Goal: Task Accomplishment & Management: Manage account settings

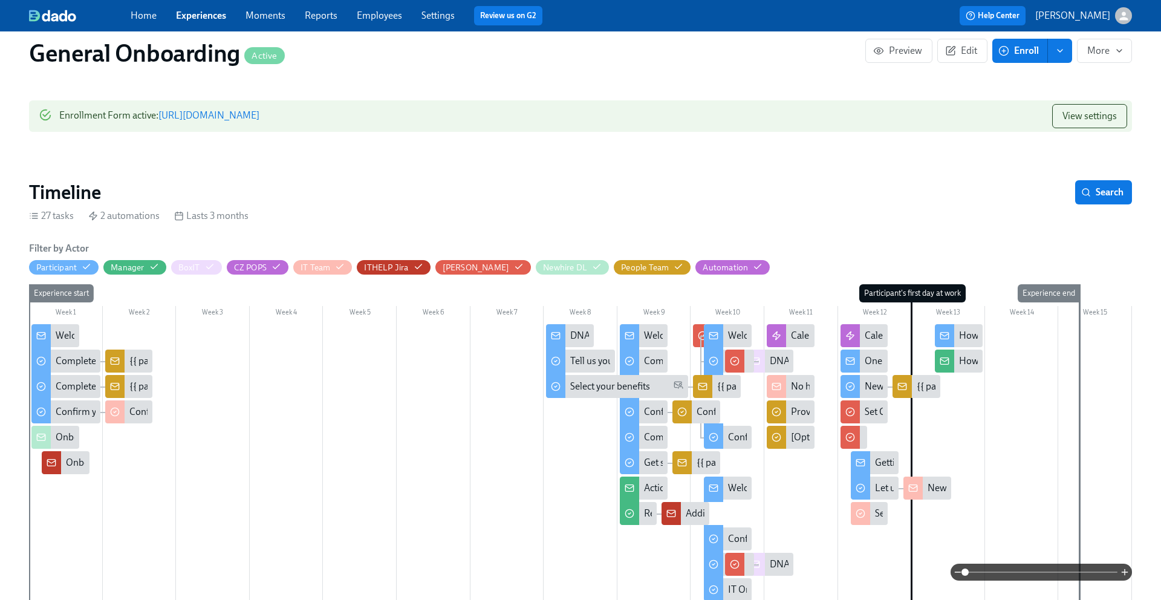
scroll to position [246, 0]
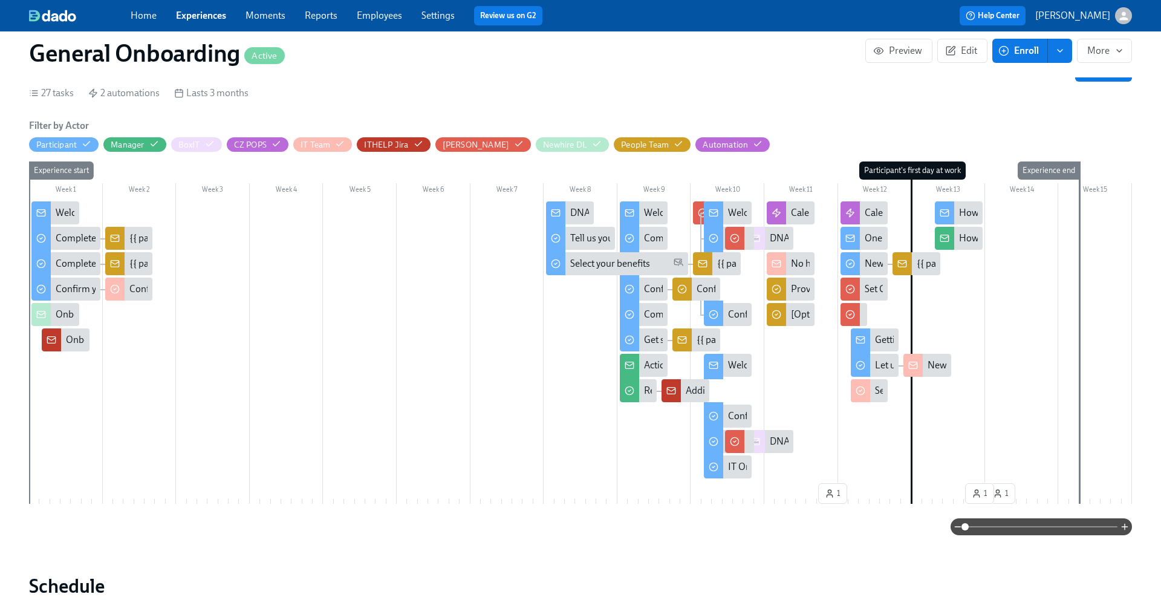
click at [202, 19] on link "Experiences" at bounding box center [201, 15] width 50 height 11
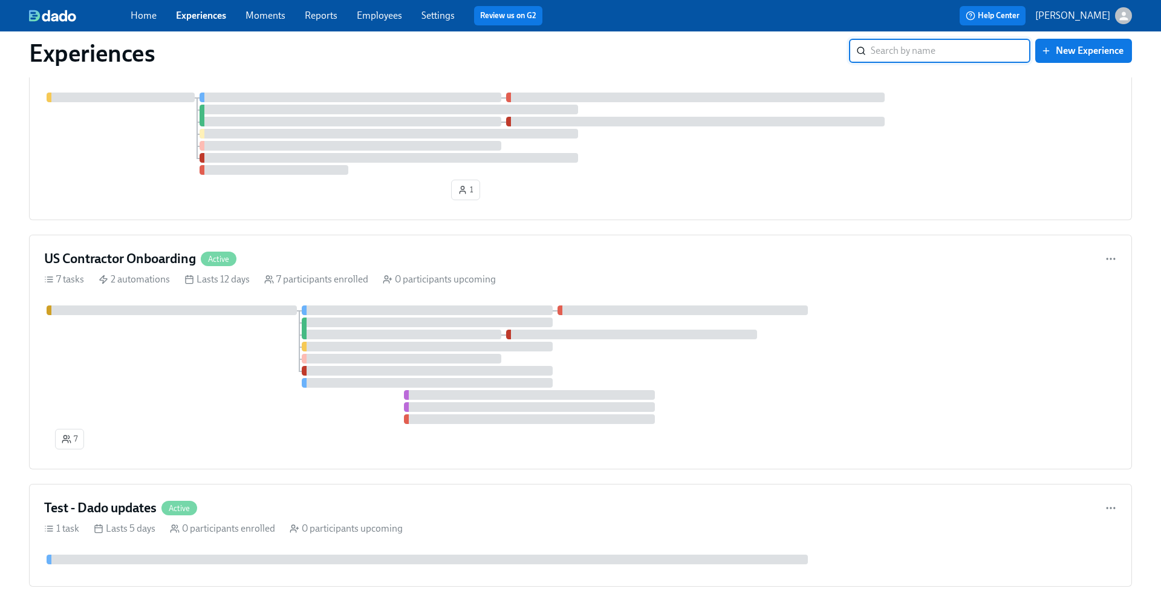
scroll to position [604, 0]
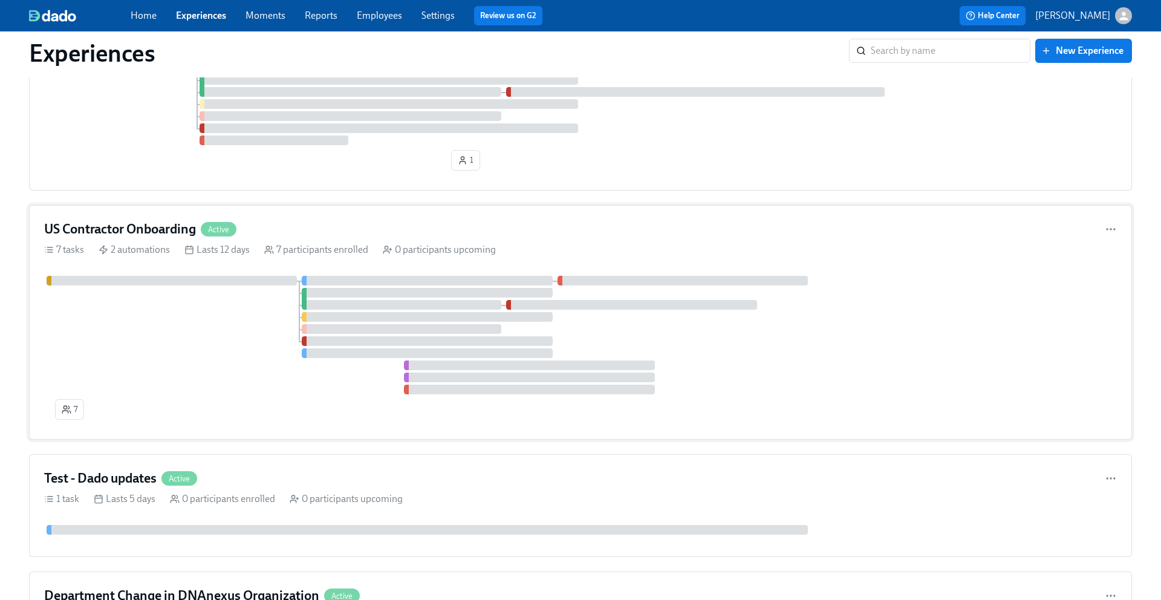
click at [166, 232] on h4 "US Contractor Onboarding" at bounding box center [120, 229] width 152 height 18
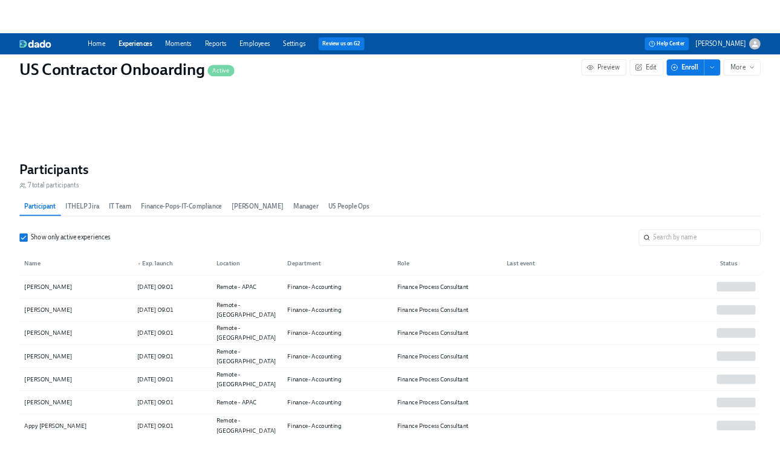
scroll to position [1111, 0]
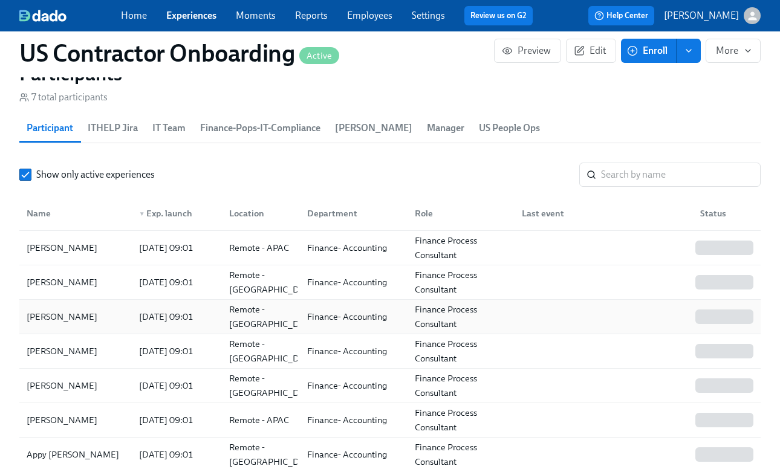
drag, startPoint x: 93, startPoint y: 314, endPoint x: 24, endPoint y: 319, distance: 69.7
click at [24, 319] on div "[PERSON_NAME]" at bounding box center [76, 317] width 108 height 24
drag, startPoint x: 97, startPoint y: 363, endPoint x: 28, endPoint y: 351, distance: 70.0
click at [28, 351] on div "[PERSON_NAME] [DATE] 09:01 Remote - [GEOGRAPHIC_DATA] Finance- Accounting Finan…" at bounding box center [389, 351] width 741 height 34
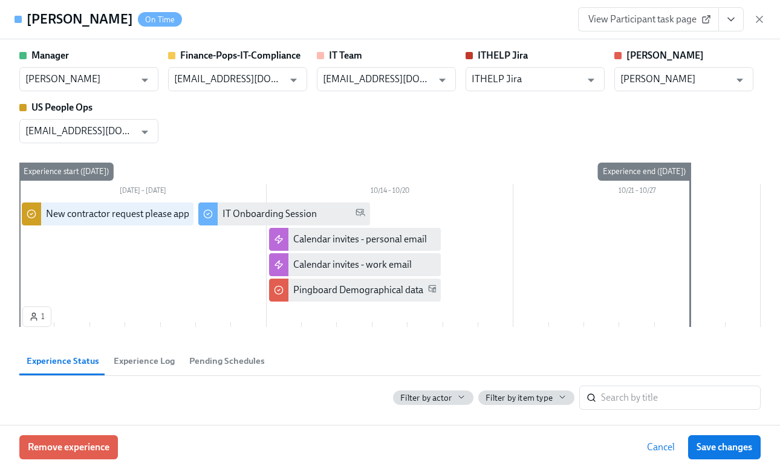
drag, startPoint x: 127, startPoint y: 20, endPoint x: 54, endPoint y: 22, distance: 72.6
click at [54, 22] on h4 "[PERSON_NAME]" at bounding box center [80, 19] width 106 height 18
drag, startPoint x: 129, startPoint y: 21, endPoint x: 28, endPoint y: 20, distance: 101.0
click at [28, 20] on div "[PERSON_NAME] On Time" at bounding box center [104, 19] width 155 height 18
copy h4 "[PERSON_NAME]"
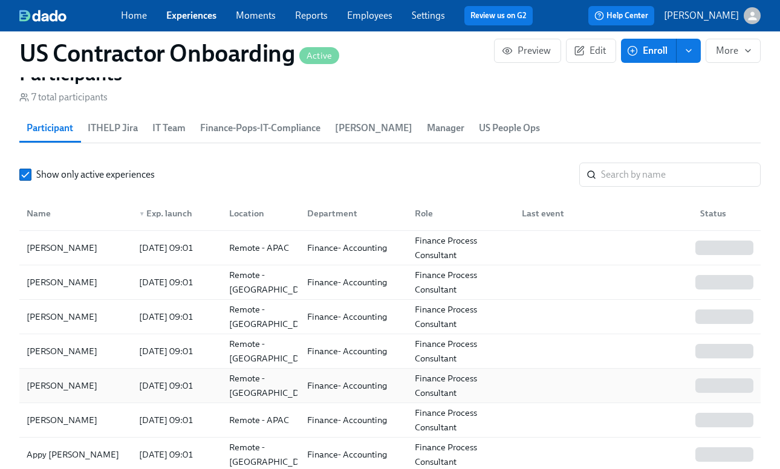
drag, startPoint x: 89, startPoint y: 384, endPoint x: 29, endPoint y: 386, distance: 59.9
click at [29, 386] on div "[PERSON_NAME]" at bounding box center [76, 386] width 108 height 24
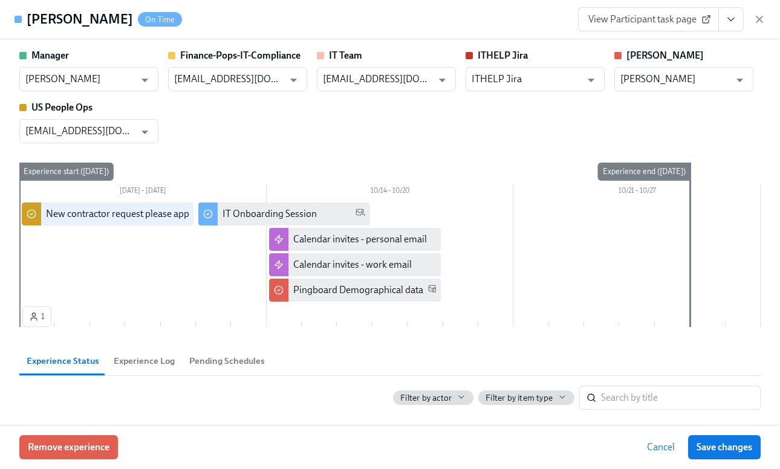
drag, startPoint x: 114, startPoint y: 22, endPoint x: 28, endPoint y: 25, distance: 85.9
click at [28, 25] on h4 "[PERSON_NAME]" at bounding box center [80, 19] width 106 height 18
copy h4 "[PERSON_NAME]"
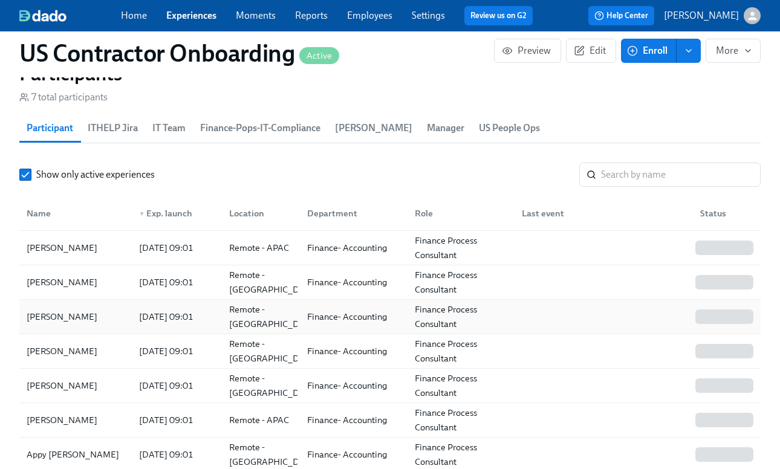
drag, startPoint x: 88, startPoint y: 315, endPoint x: 26, endPoint y: 317, distance: 62.3
click at [26, 317] on div "[PERSON_NAME]" at bounding box center [76, 317] width 108 height 24
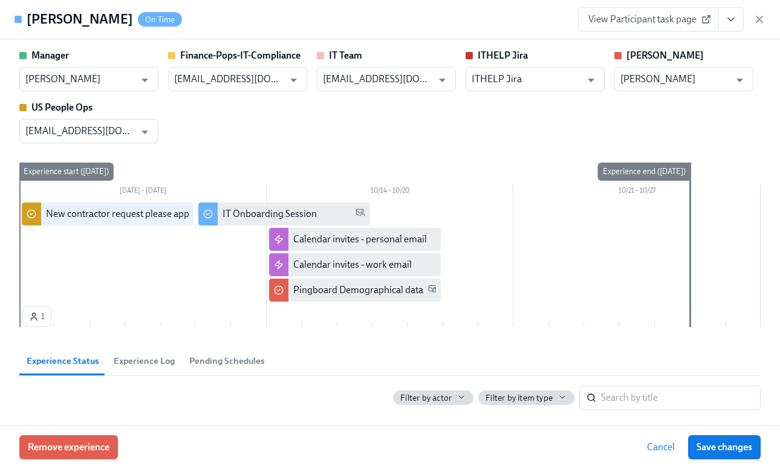
drag, startPoint x: 112, startPoint y: 19, endPoint x: 28, endPoint y: 25, distance: 84.2
click at [28, 25] on div "[PERSON_NAME] On Time" at bounding box center [104, 19] width 155 height 18
copy h4 "[PERSON_NAME]"
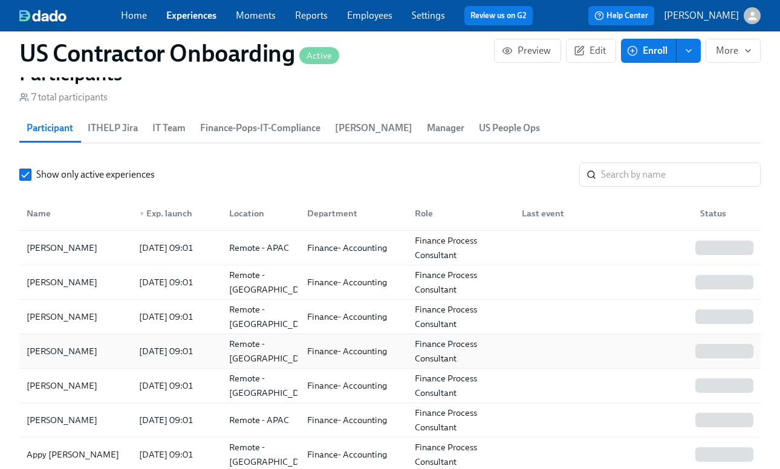
drag, startPoint x: 104, startPoint y: 349, endPoint x: 32, endPoint y: 350, distance: 72.0
click at [32, 350] on div "[PERSON_NAME]" at bounding box center [76, 351] width 108 height 24
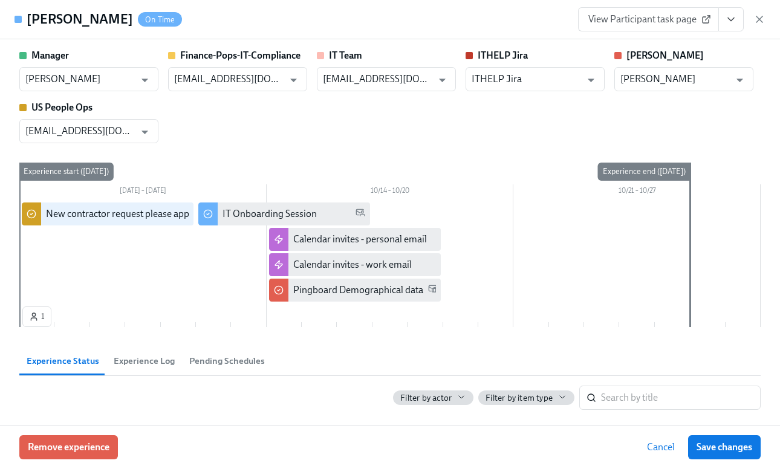
drag, startPoint x: 128, startPoint y: 20, endPoint x: 18, endPoint y: 8, distance: 110.7
click at [18, 8] on div "[PERSON_NAME] On Time" at bounding box center [99, 19] width 168 height 24
copy div "[PERSON_NAME]"
click at [733, 21] on icon "View task page" at bounding box center [731, 19] width 12 height 12
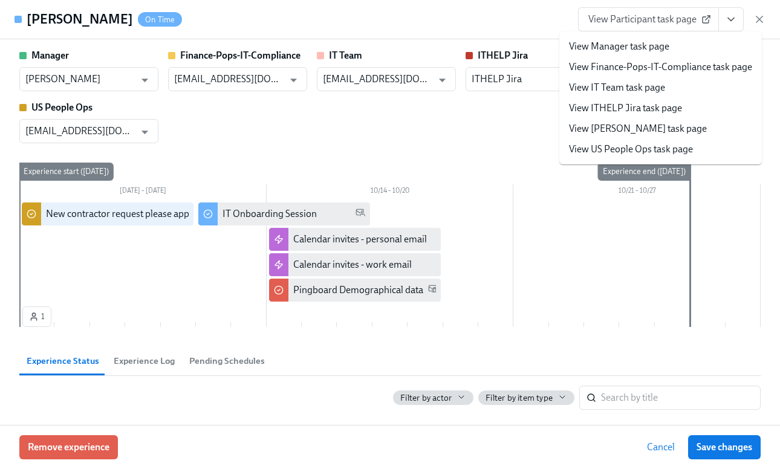
click at [675, 48] on li "View Manager task page" at bounding box center [660, 46] width 203 height 21
click at [681, 67] on link "View Finance-Pops-IT-Compliance task page" at bounding box center [660, 66] width 183 height 13
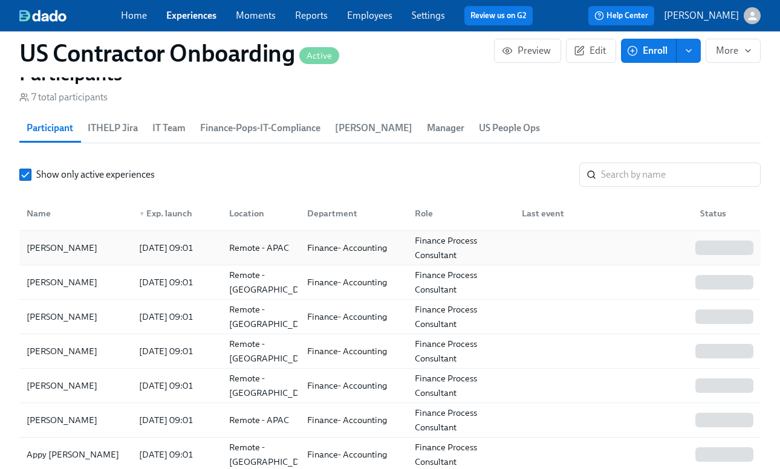
click at [61, 249] on div "[PERSON_NAME]" at bounding box center [62, 248] width 80 height 15
click at [73, 279] on div "[PERSON_NAME]" at bounding box center [62, 282] width 80 height 15
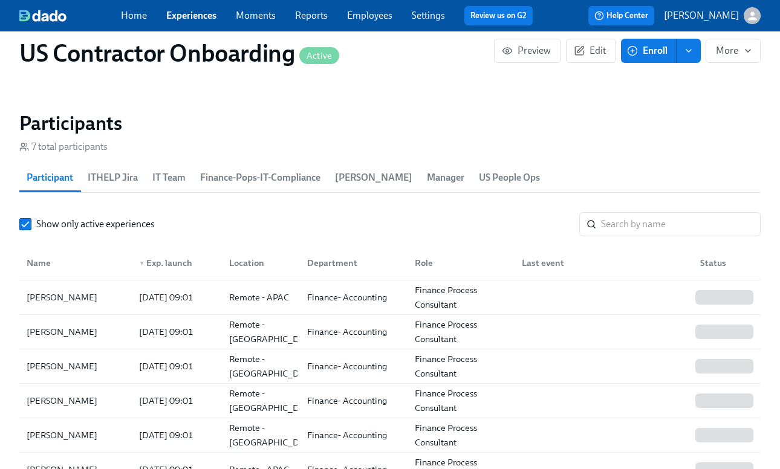
scroll to position [1008, 0]
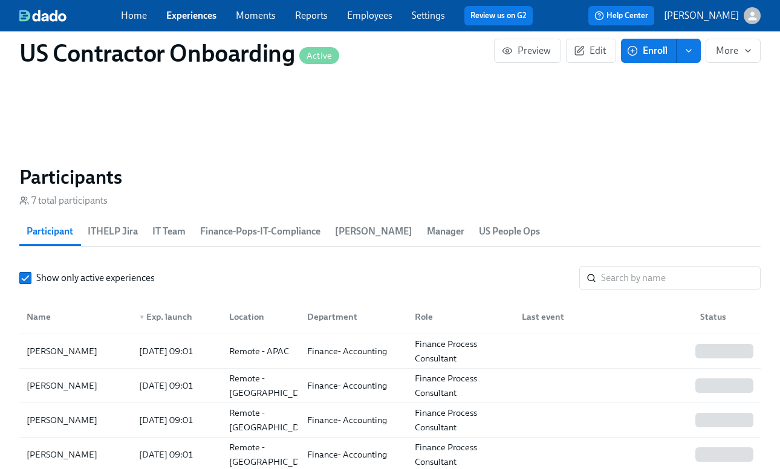
click at [700, 49] on button "enroll" at bounding box center [689, 51] width 24 height 24
click at [641, 106] on span "Enrollment form" at bounding box center [657, 105] width 69 height 13
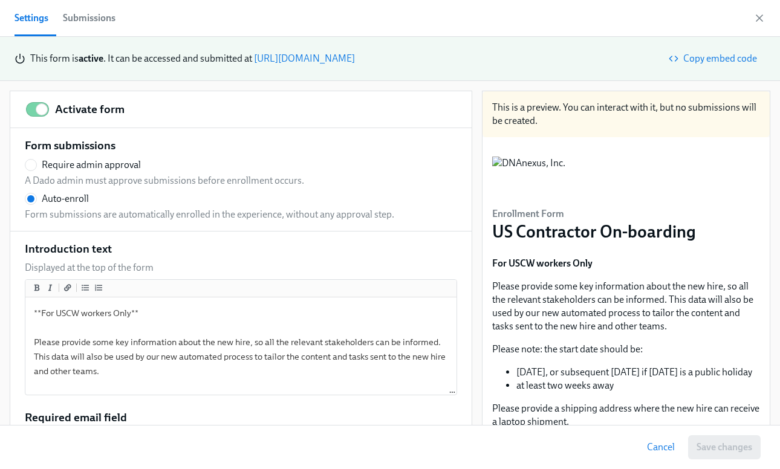
click at [76, 14] on div "Submissions" at bounding box center [89, 18] width 53 height 17
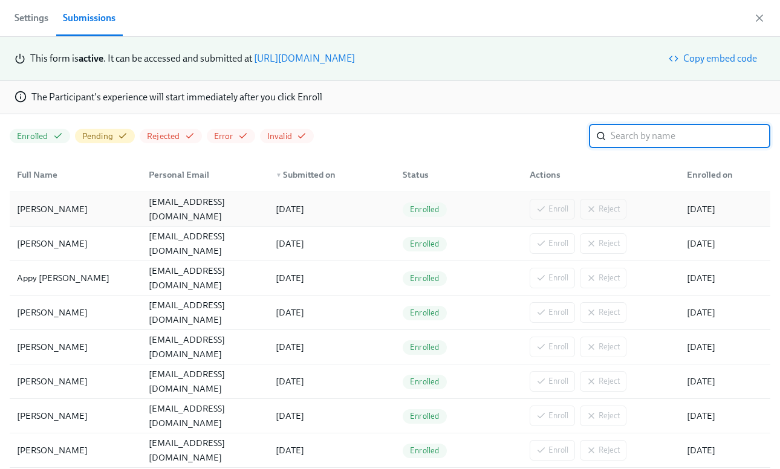
click at [74, 210] on div "[PERSON_NAME]" at bounding box center [52, 209] width 80 height 15
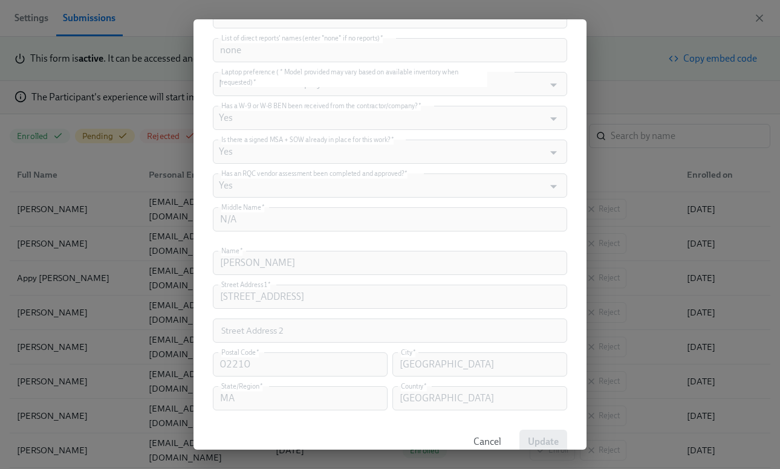
scroll to position [861, 0]
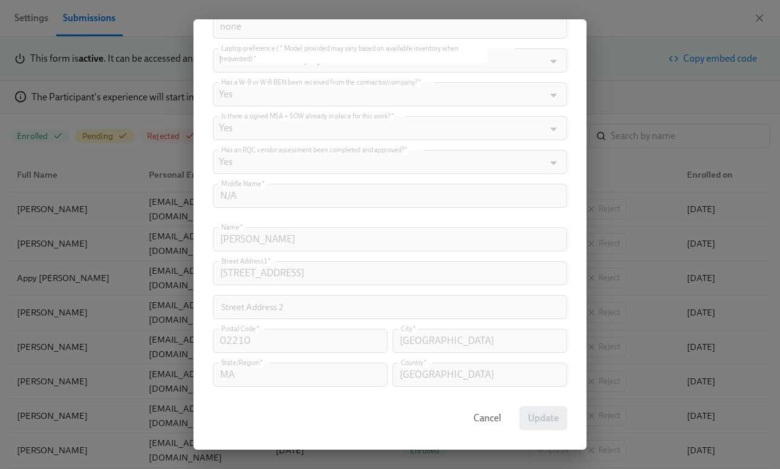
click at [477, 415] on span "Cancel" at bounding box center [487, 418] width 28 height 12
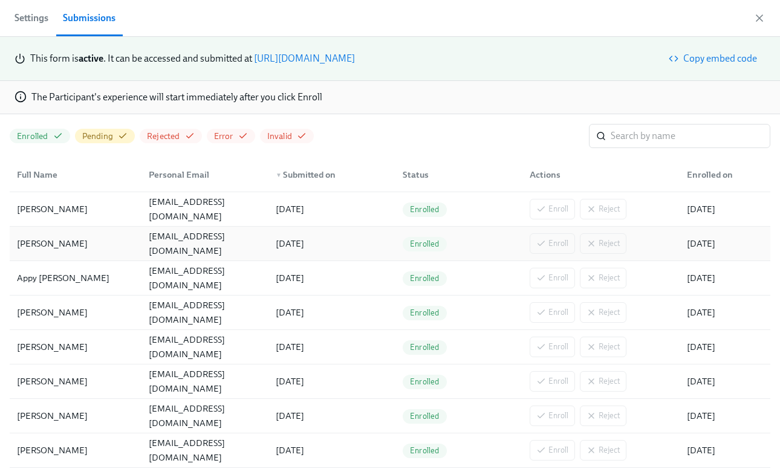
click at [103, 236] on div "[PERSON_NAME]" at bounding box center [75, 244] width 127 height 24
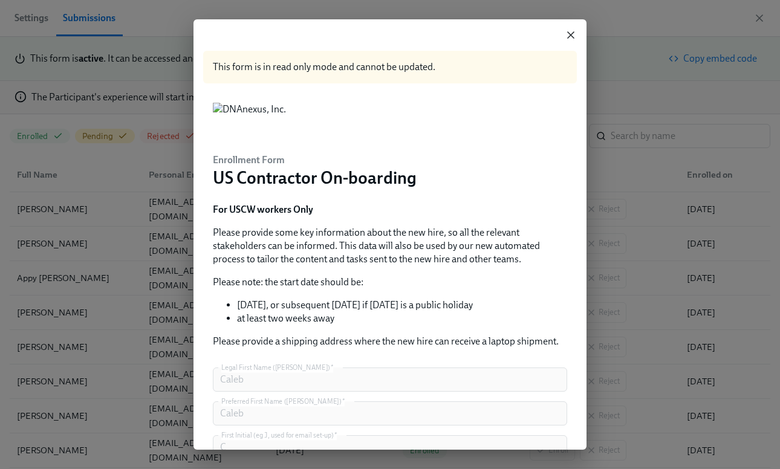
click at [570, 34] on icon "button" at bounding box center [571, 35] width 6 height 6
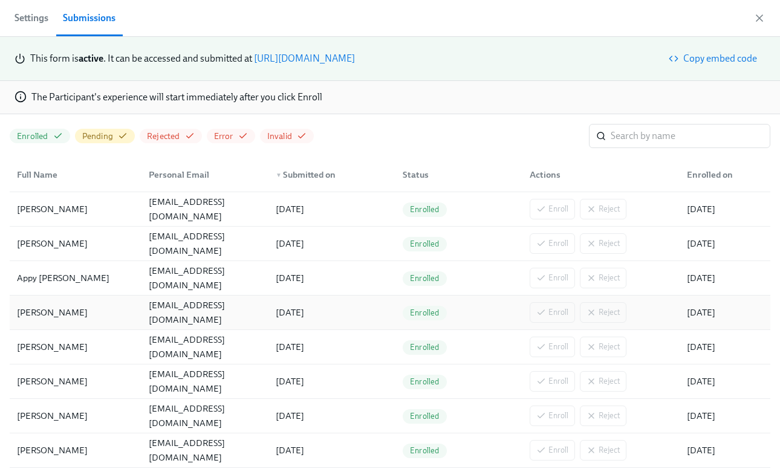
click at [86, 310] on div "[PERSON_NAME]" at bounding box center [75, 313] width 127 height 24
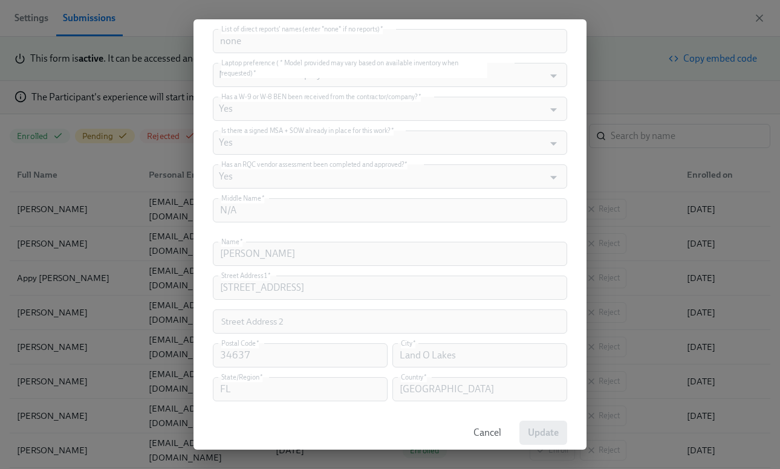
scroll to position [860, 0]
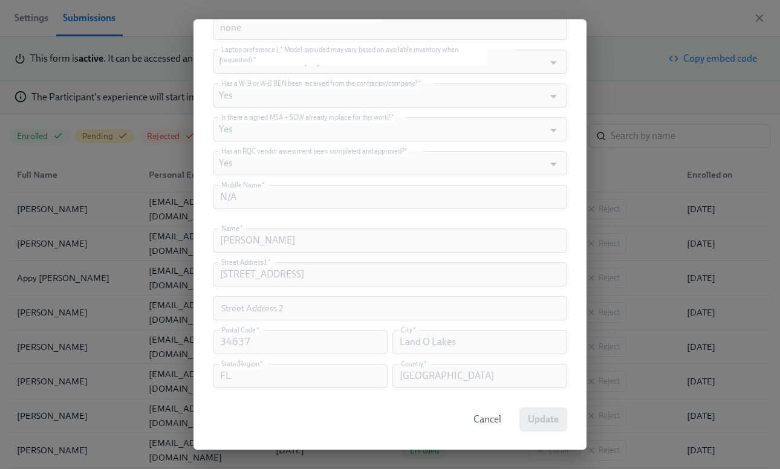
click at [481, 418] on span "Cancel" at bounding box center [487, 420] width 28 height 12
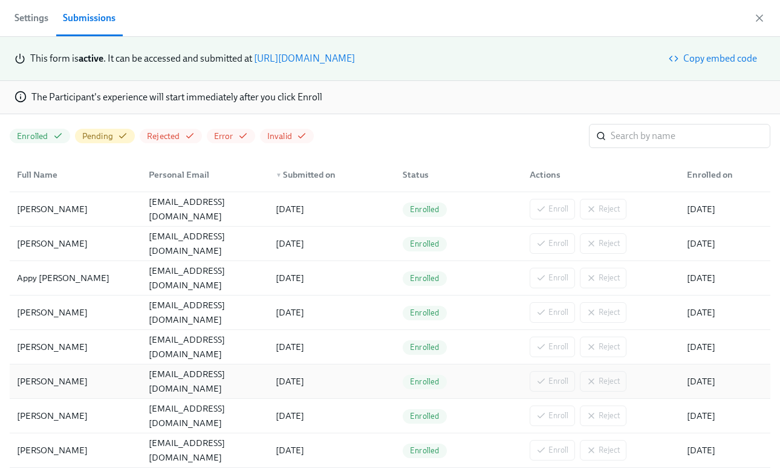
click at [53, 386] on div "[PERSON_NAME]" at bounding box center [52, 381] width 80 height 15
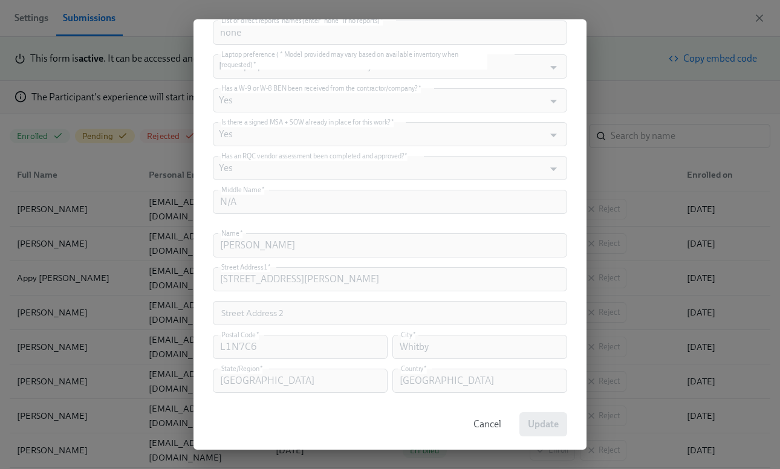
scroll to position [861, 0]
click at [488, 417] on span "Cancel" at bounding box center [487, 418] width 28 height 12
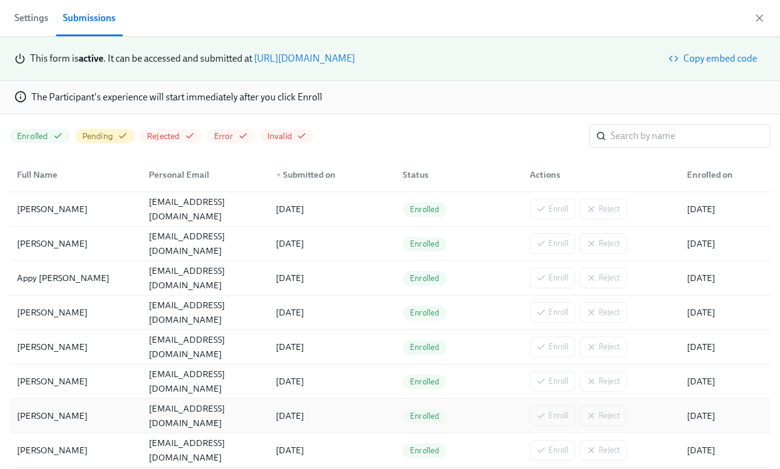
click at [129, 413] on div "[PERSON_NAME]" at bounding box center [75, 416] width 127 height 24
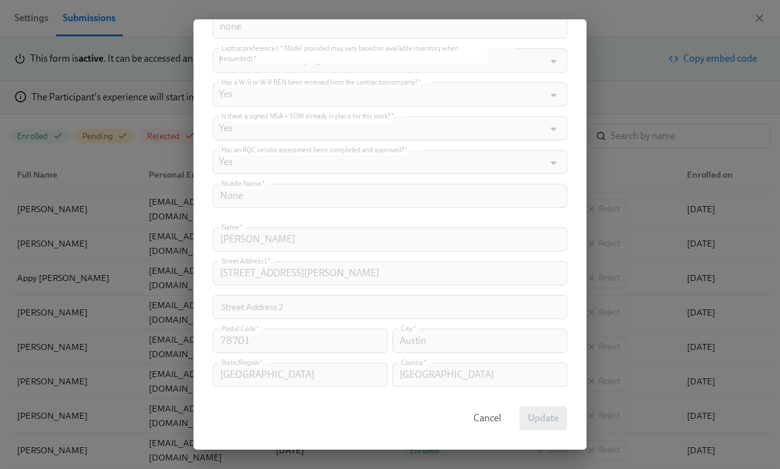
click at [189, 267] on div "This form is in read only mode and cannot be updated. Enrollment Form US Contra…" at bounding box center [390, 234] width 780 height 469
click at [490, 415] on span "Cancel" at bounding box center [487, 418] width 28 height 12
click at [490, 415] on div "Enrolled" at bounding box center [456, 416] width 127 height 24
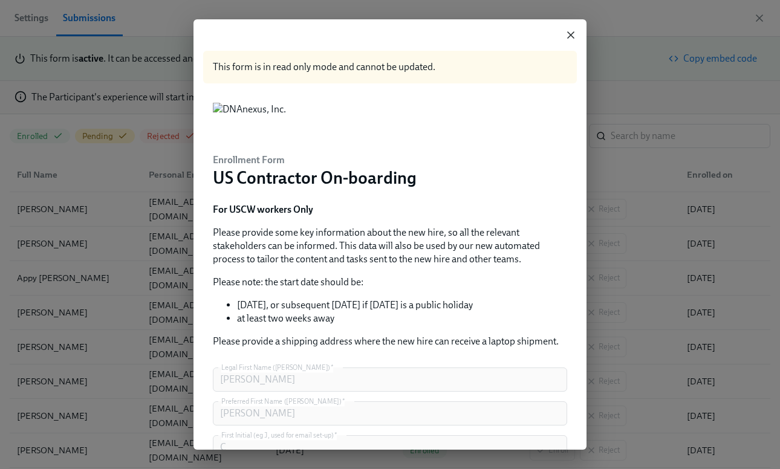
click at [567, 34] on icon "button" at bounding box center [571, 35] width 12 height 12
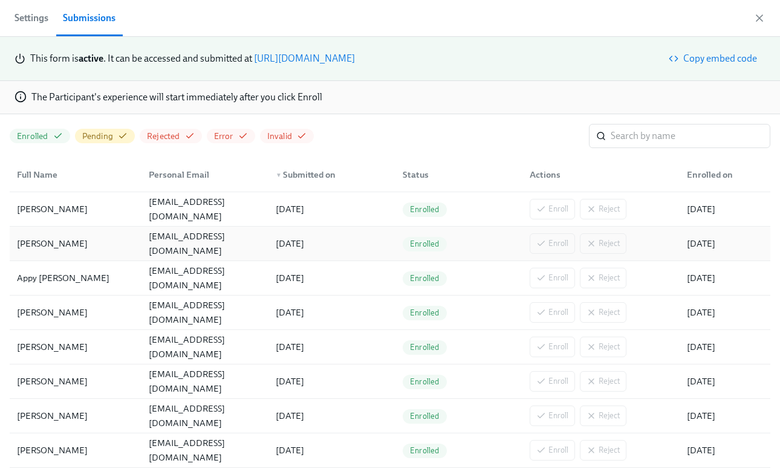
click at [125, 251] on div "[PERSON_NAME]" at bounding box center [75, 244] width 127 height 24
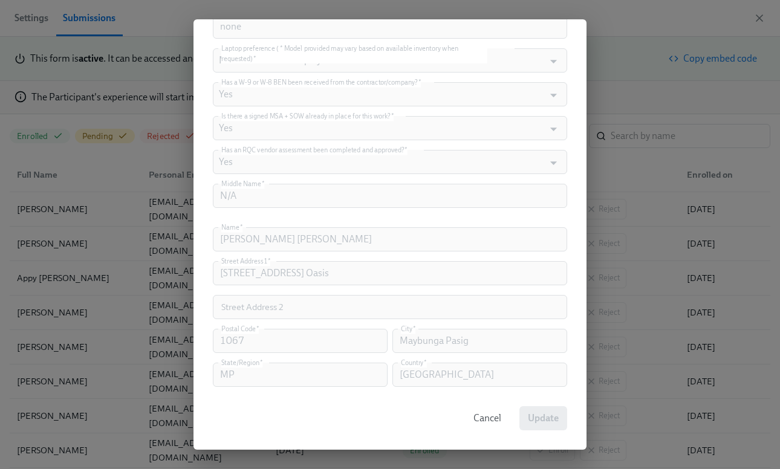
click at [484, 420] on span "Cancel" at bounding box center [487, 418] width 28 height 12
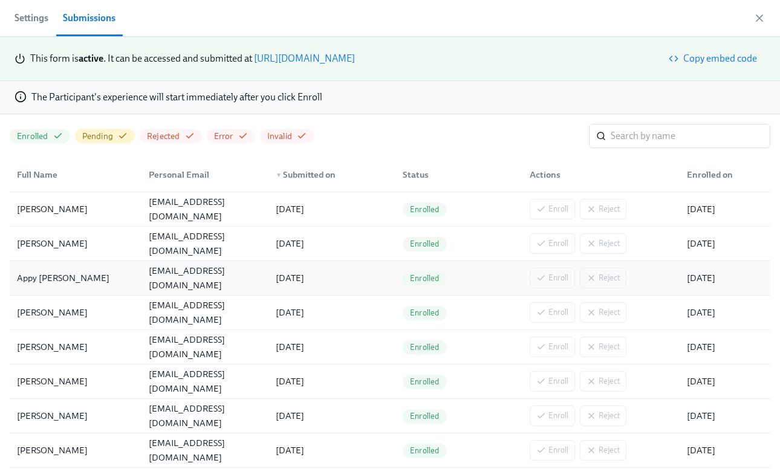
click at [69, 273] on div "Appy [PERSON_NAME]" at bounding box center [75, 278] width 127 height 24
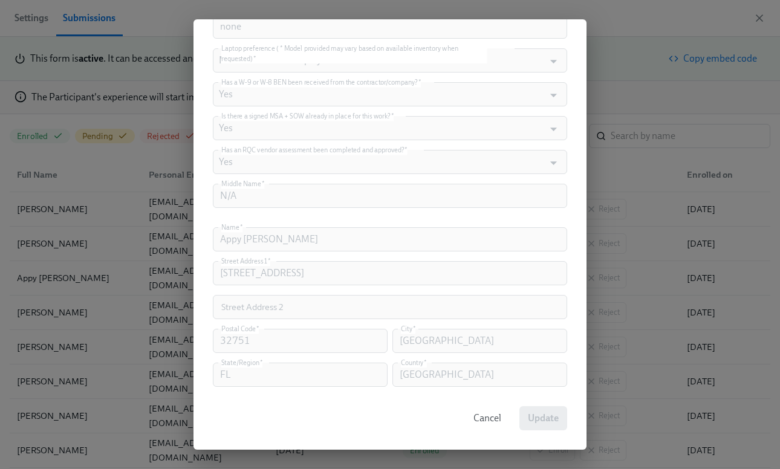
click at [483, 418] on span "Cancel" at bounding box center [487, 418] width 28 height 12
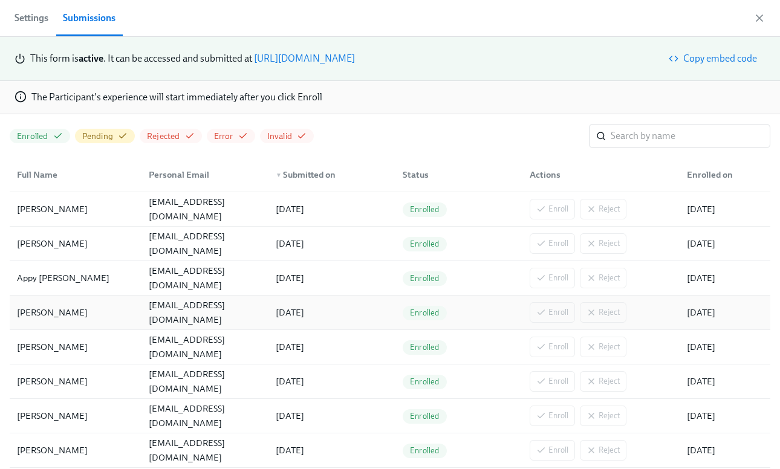
click at [86, 311] on div "[PERSON_NAME]" at bounding box center [75, 313] width 127 height 24
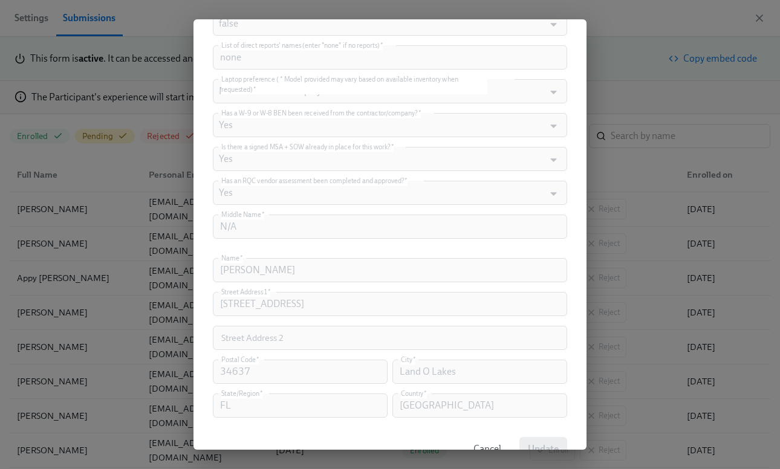
scroll to position [856, 0]
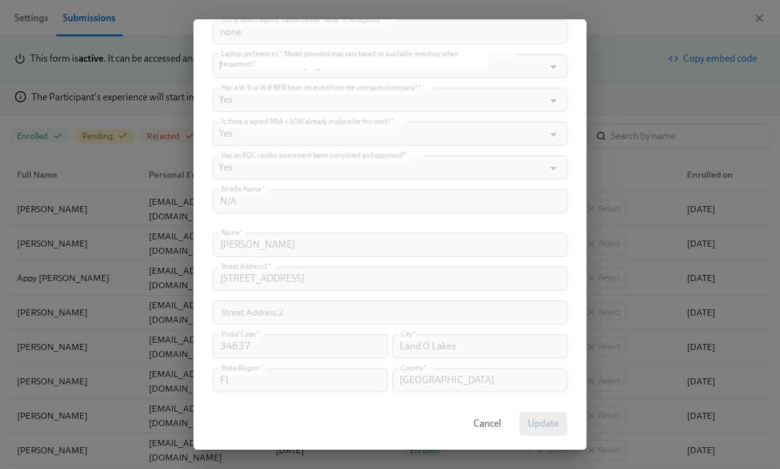
click at [470, 421] on button "Cancel" at bounding box center [487, 424] width 45 height 24
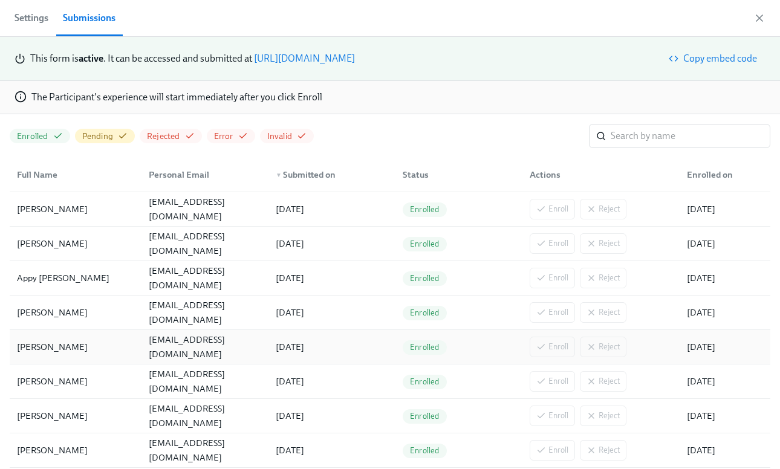
click at [70, 340] on div "[PERSON_NAME]" at bounding box center [52, 347] width 80 height 15
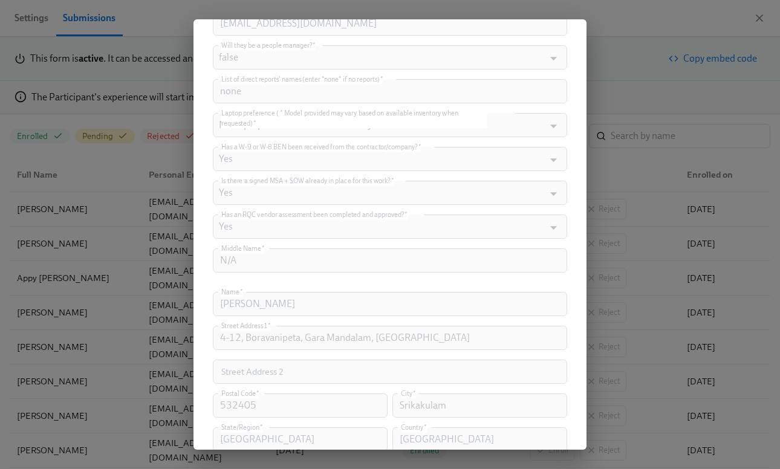
scroll to position [861, 0]
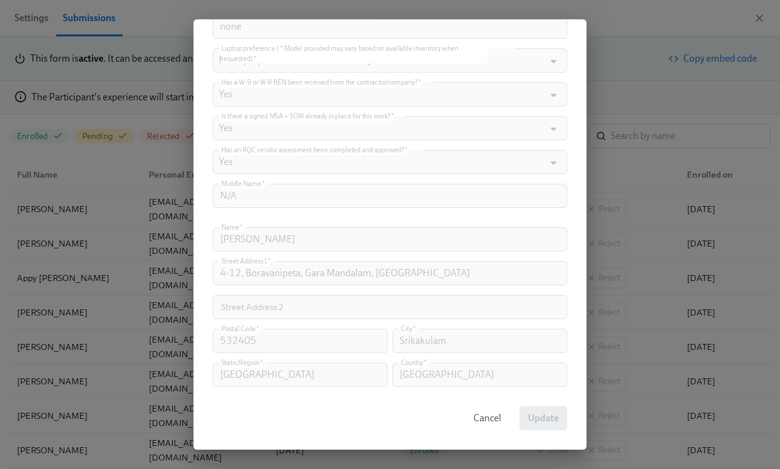
click at [497, 418] on span "Cancel" at bounding box center [487, 418] width 28 height 12
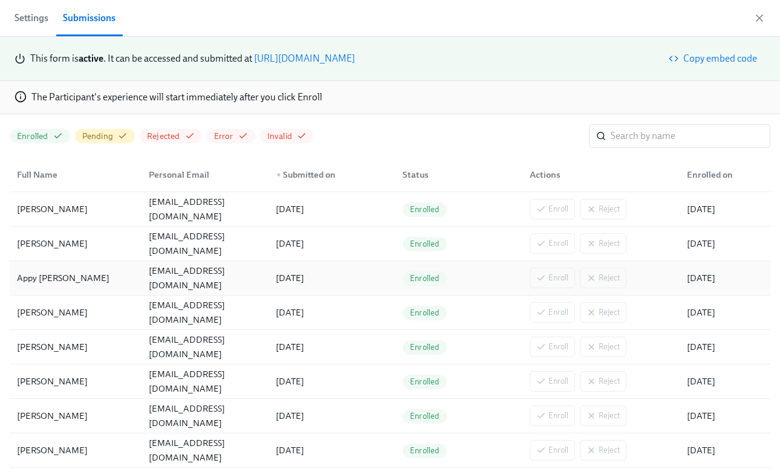
click at [69, 279] on div "Appy [PERSON_NAME]" at bounding box center [75, 278] width 127 height 24
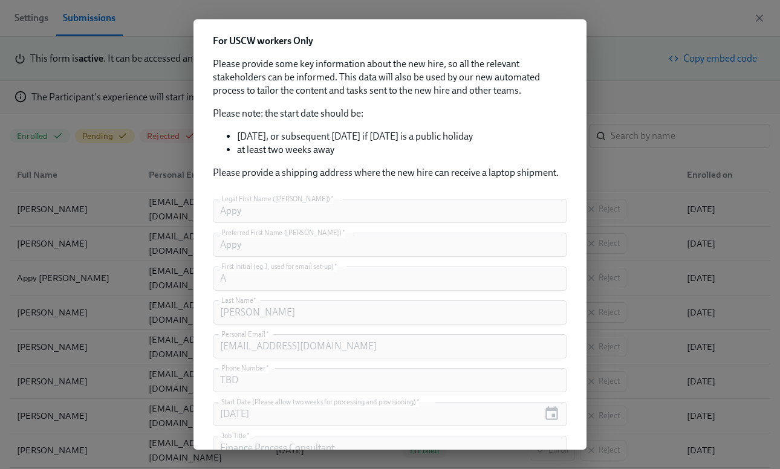
scroll to position [83, 0]
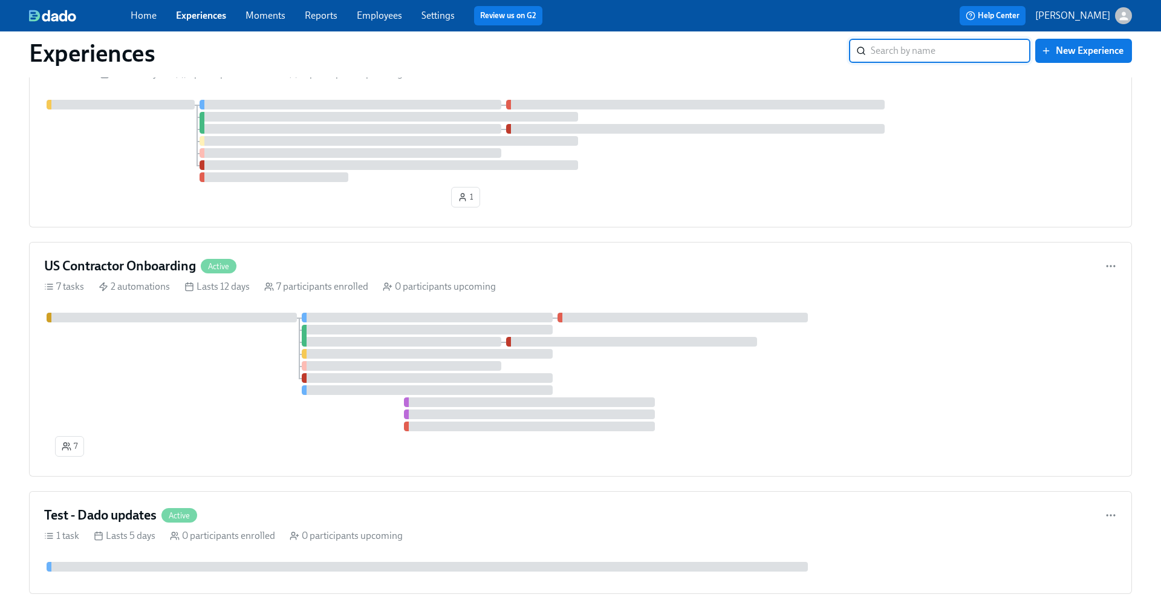
scroll to position [607, 0]
